Goal: Information Seeking & Learning: Learn about a topic

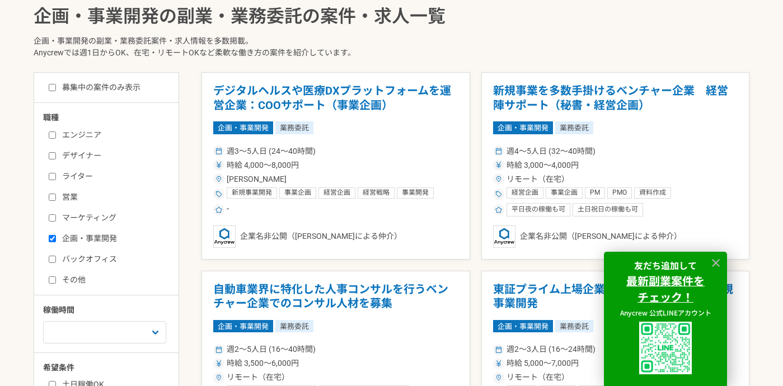
scroll to position [254, 0]
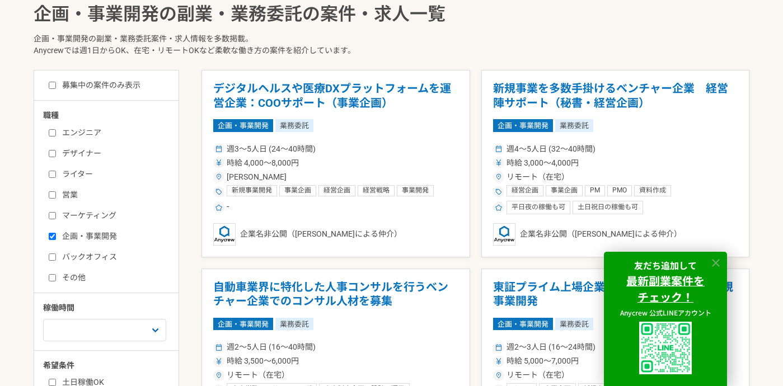
click at [716, 259] on icon at bounding box center [716, 263] width 13 height 13
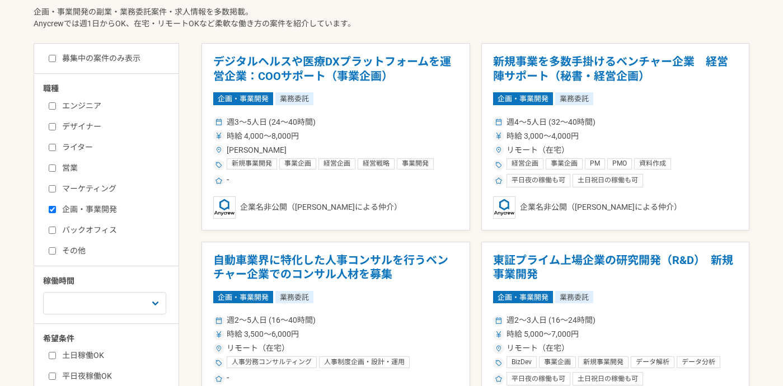
scroll to position [285, 0]
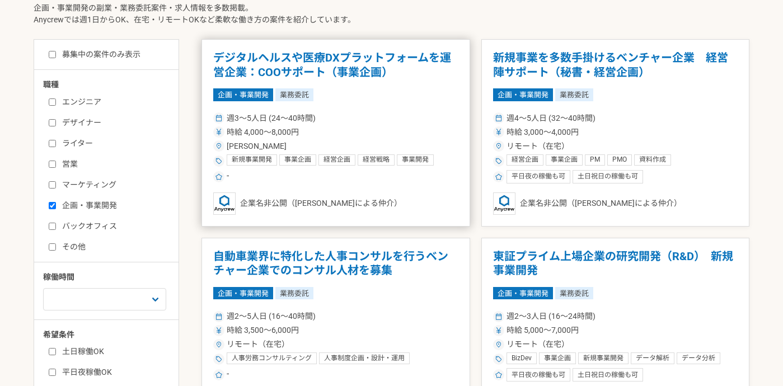
click at [292, 58] on h1 "デジタルヘルスや医療DXプラットフォームを運営企業：COOサポート（事業企画）" at bounding box center [335, 65] width 245 height 29
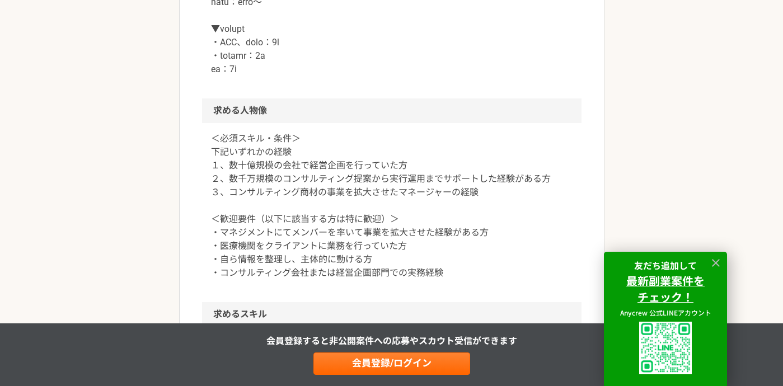
scroll to position [807, 0]
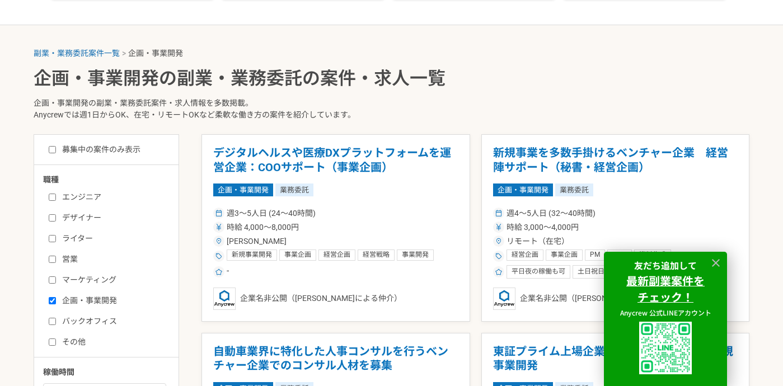
scroll to position [232, 0]
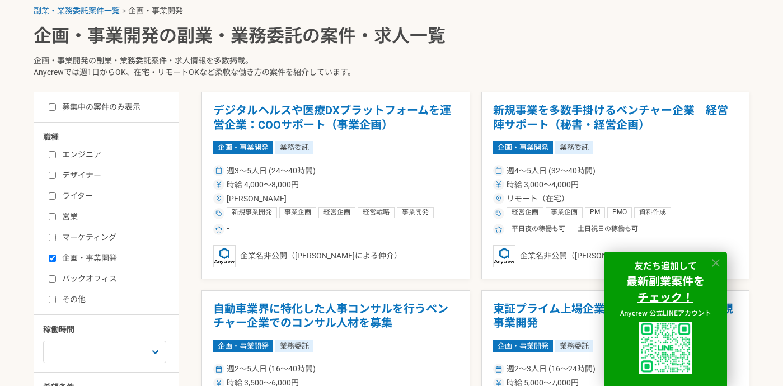
click at [714, 264] on icon at bounding box center [716, 263] width 8 height 8
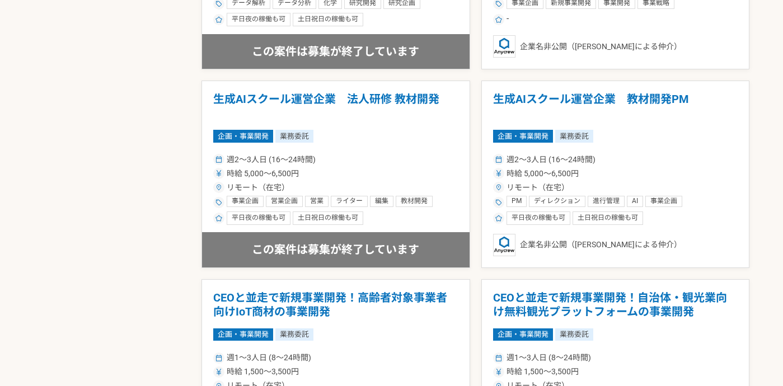
scroll to position [847, 0]
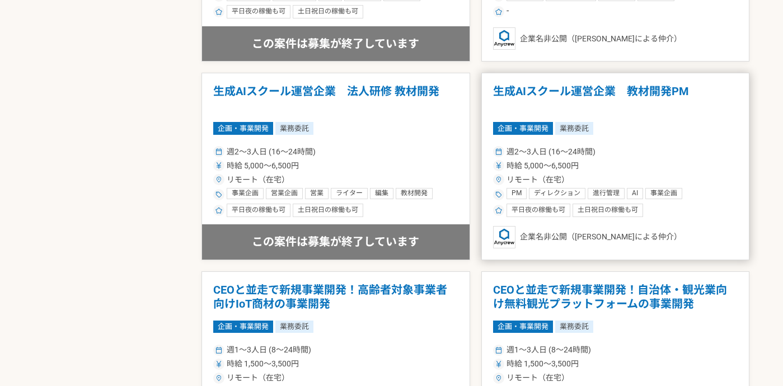
click at [613, 99] on h1 "生成AIスクール運営企業　教材開発PM" at bounding box center [615, 99] width 245 height 29
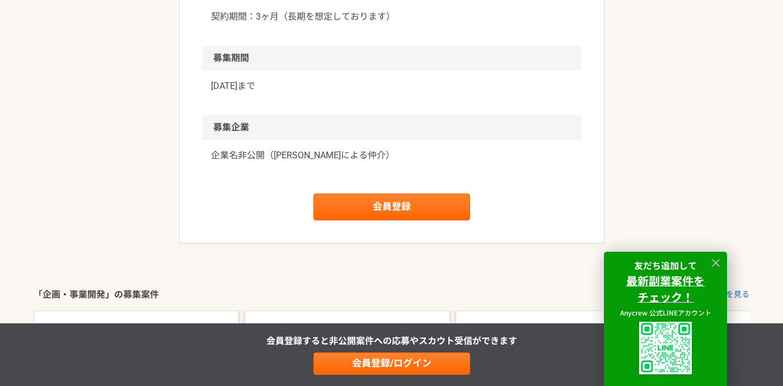
scroll to position [1291, 0]
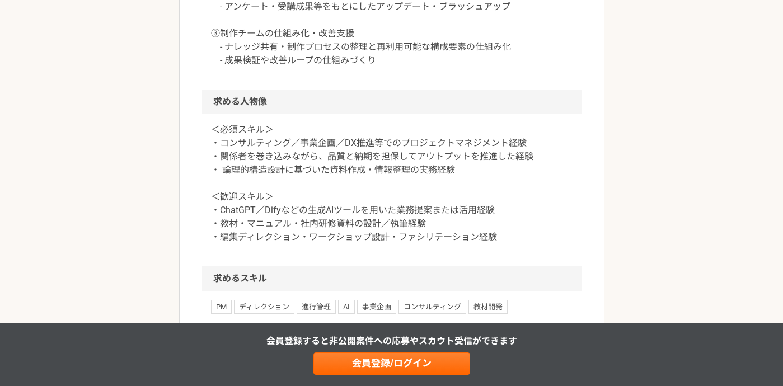
scroll to position [1250, 0]
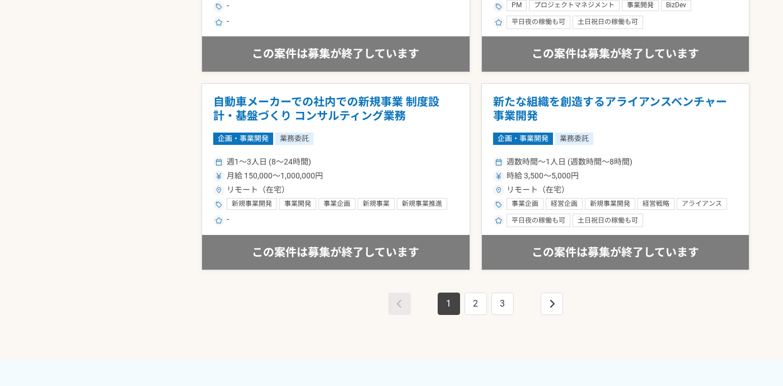
scroll to position [2032, 0]
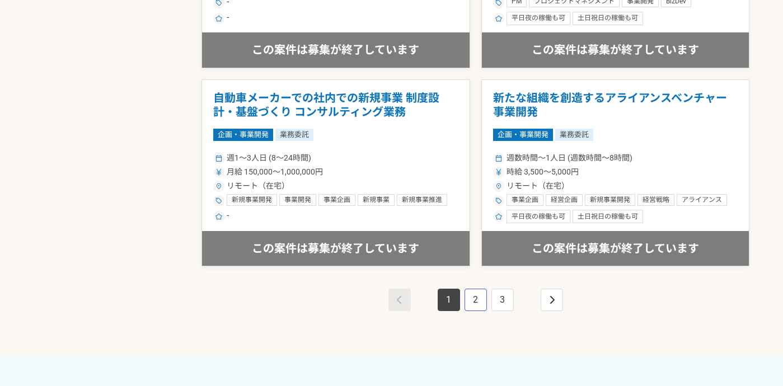
click at [480, 305] on link "2" at bounding box center [476, 300] width 22 height 22
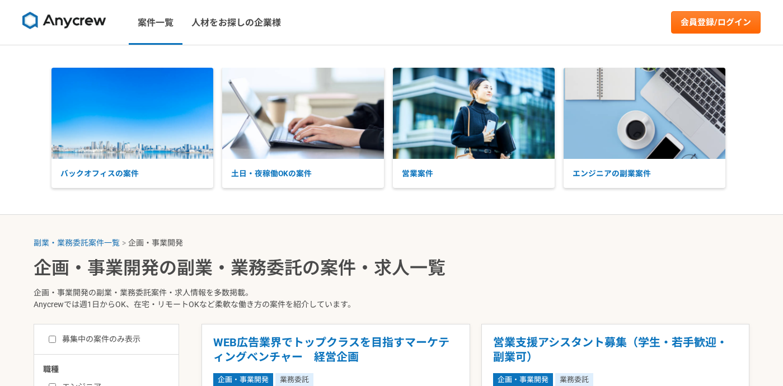
scroll to position [97, 0]
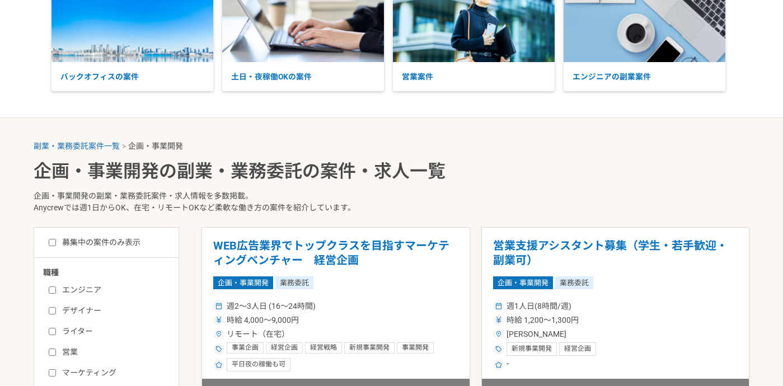
click at [53, 242] on input "募集中の案件のみ表示" at bounding box center [52, 242] width 7 height 7
checkbox input "true"
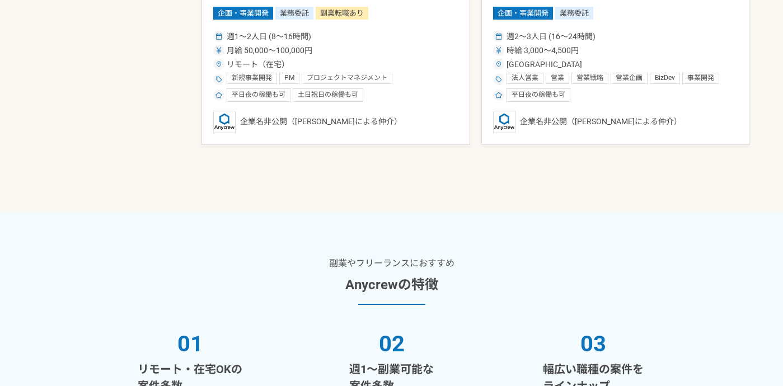
scroll to position [1010, 0]
